Goal: Obtain resource: Download file/media

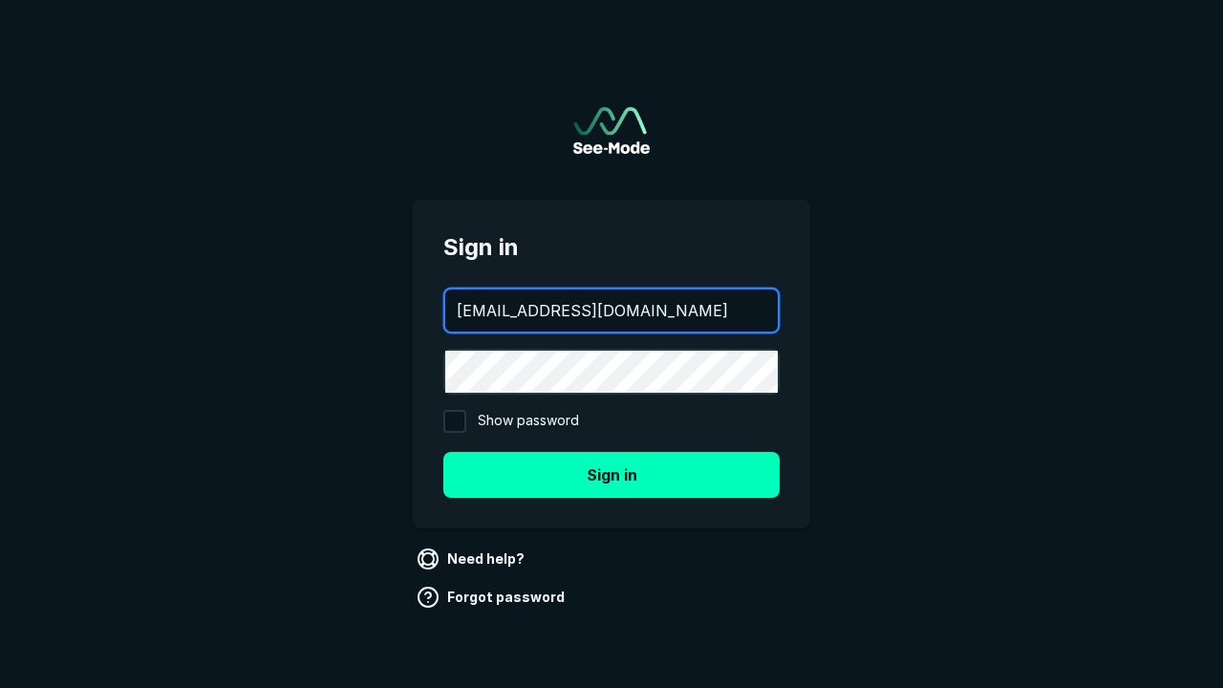
type input "aws+playwright@see-mode.com"
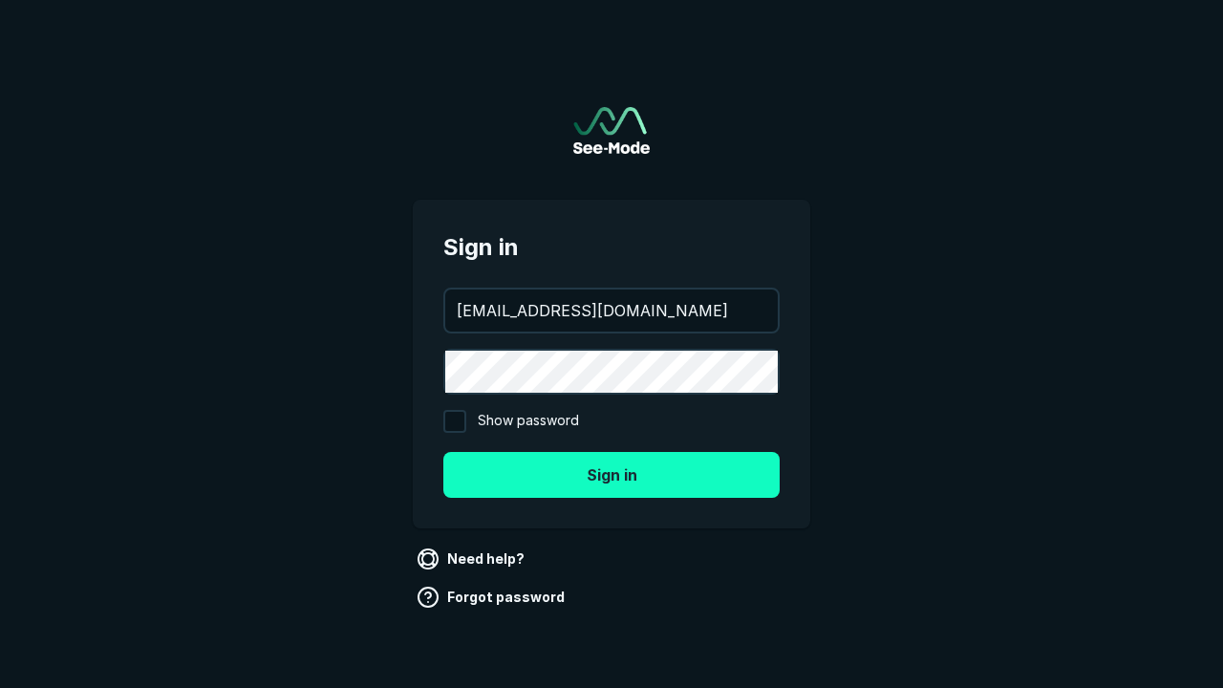
click at [612, 474] on button "Sign in" at bounding box center [611, 475] width 336 height 46
